Goal: Use online tool/utility: Utilize a website feature to perform a specific function

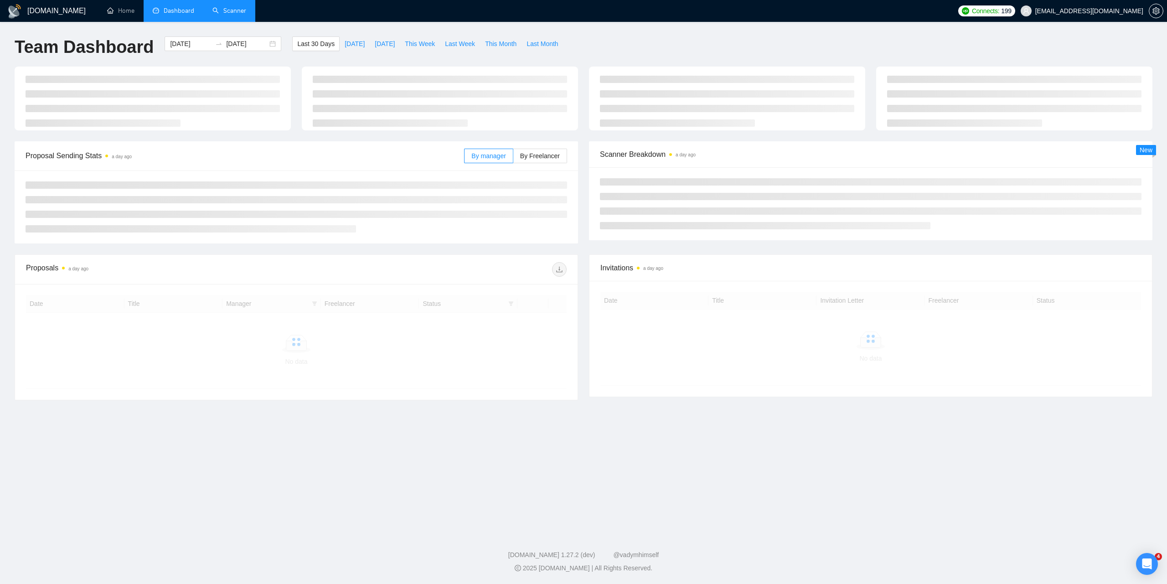
drag, startPoint x: 0, startPoint y: 0, endPoint x: 234, endPoint y: 6, distance: 233.9
click at [234, 7] on link "Scanner" at bounding box center [229, 11] width 34 height 8
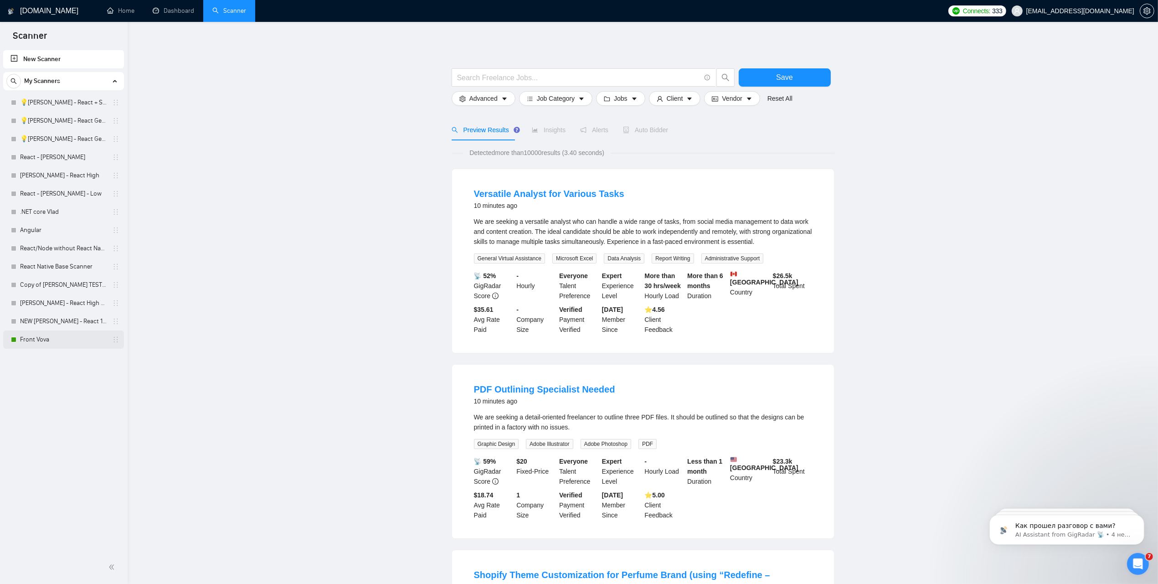
click at [33, 340] on link "Front Vova" at bounding box center [63, 339] width 87 height 18
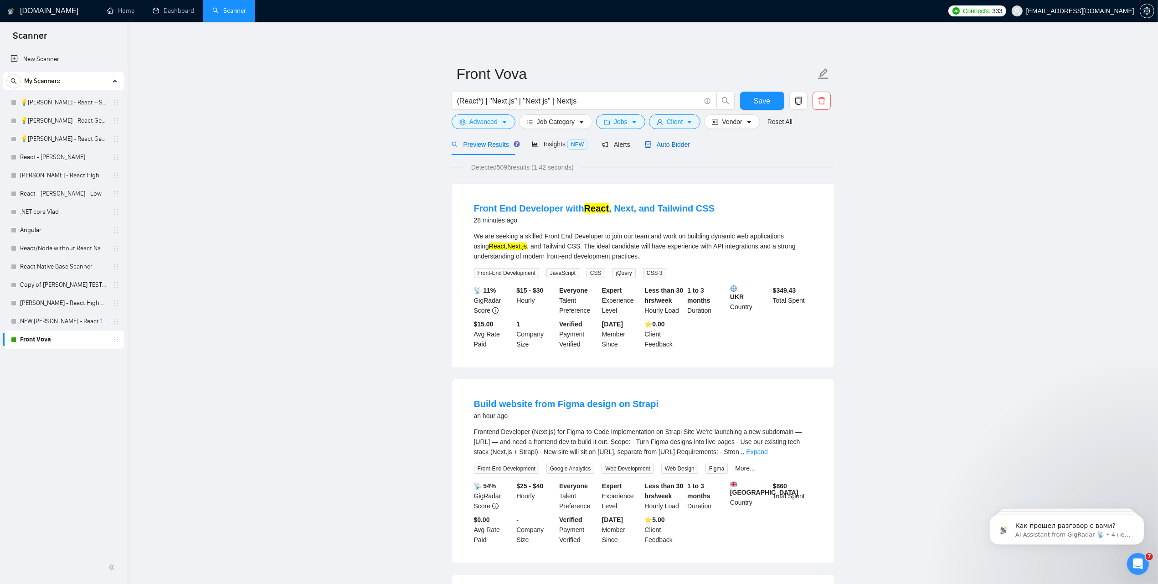
click at [667, 144] on span "Auto Bidder" at bounding box center [667, 144] width 45 height 7
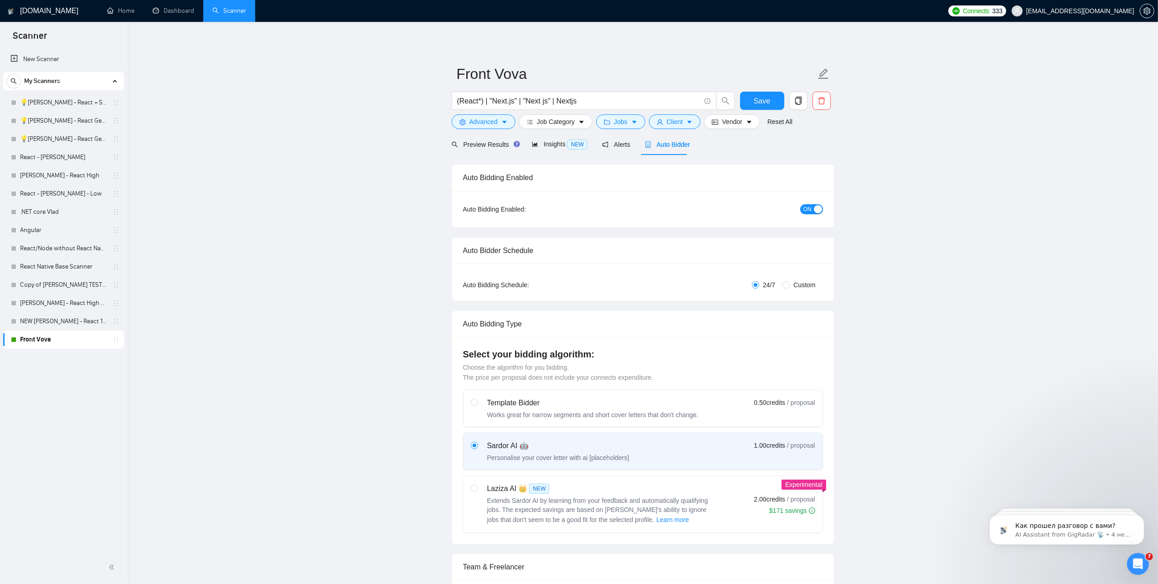
radio input "false"
radio input "true"
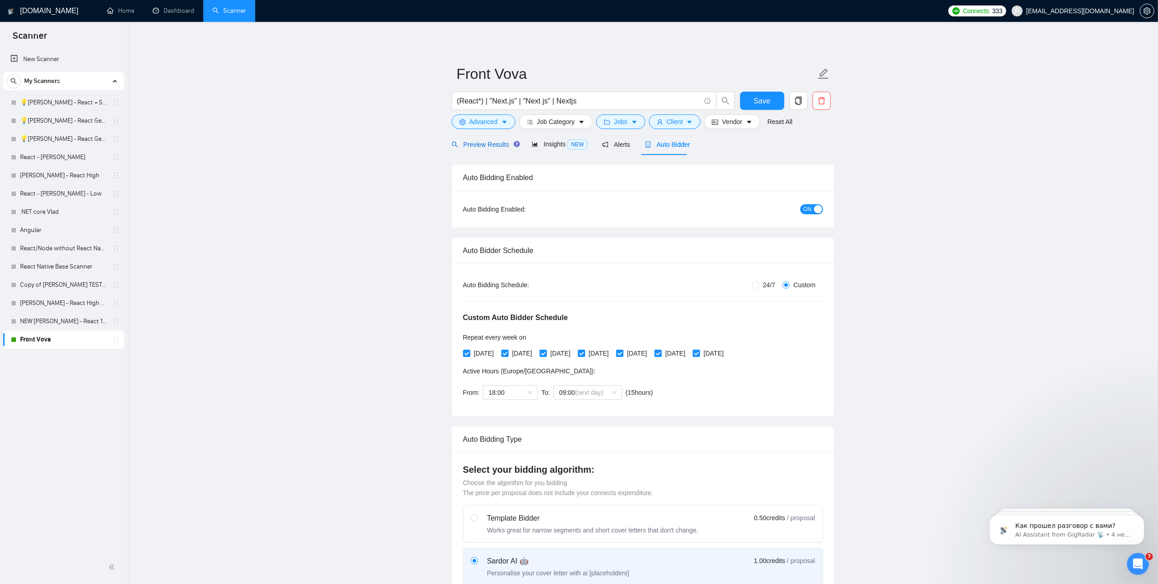
click at [488, 148] on span "Preview Results" at bounding box center [485, 144] width 66 height 7
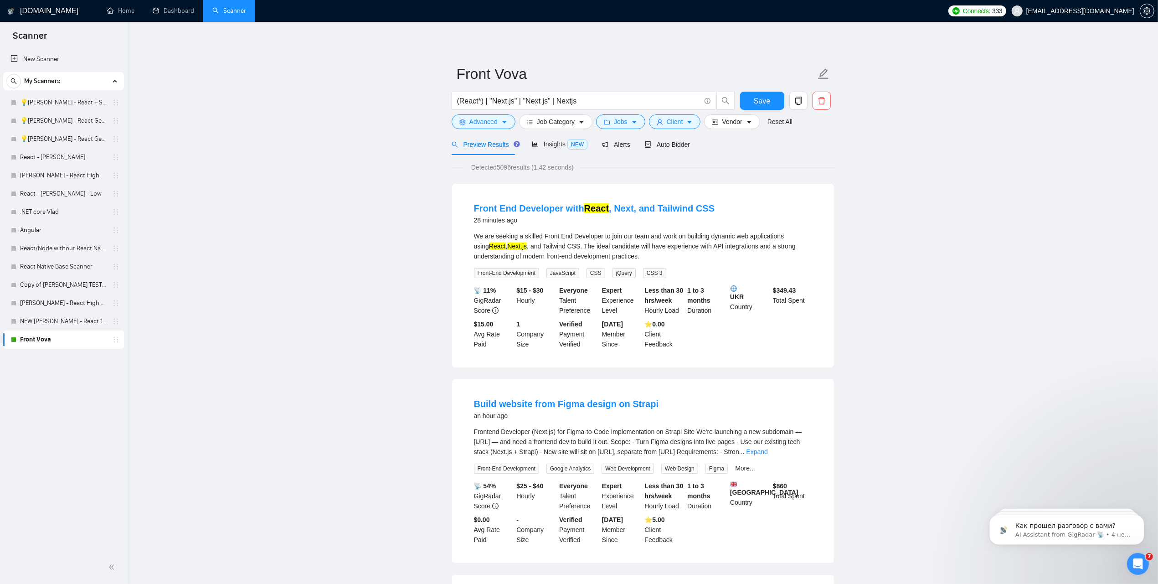
click at [678, 142] on span "Auto Bidder" at bounding box center [667, 144] width 45 height 7
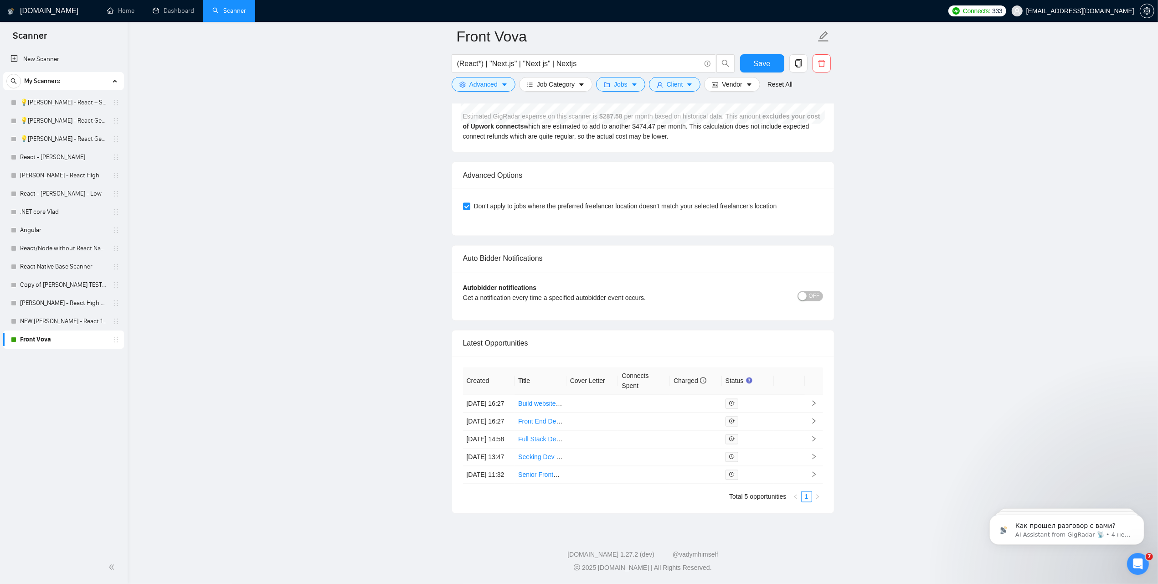
scroll to position [2179, 0]
